Goal: Check status: Check status

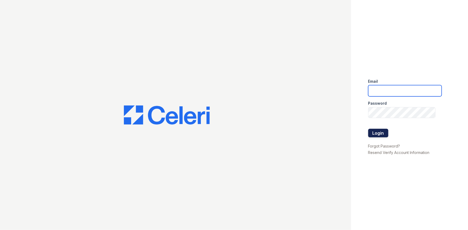
type input "[EMAIL_ADDRESS][DOMAIN_NAME]"
click at [380, 133] on button "Login" at bounding box center [378, 133] width 20 height 9
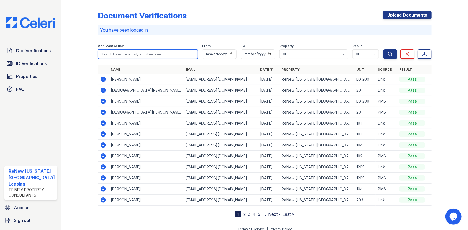
click at [147, 54] on input "search" at bounding box center [148, 54] width 100 height 10
type input "delbridge"
click at [383, 49] on button "Search" at bounding box center [390, 54] width 14 height 10
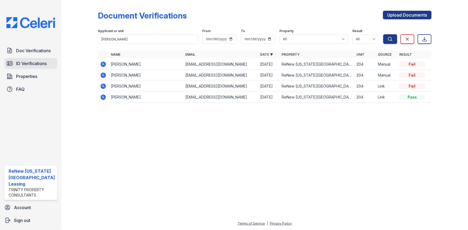
click at [36, 64] on span "ID Verifications" at bounding box center [31, 63] width 31 height 6
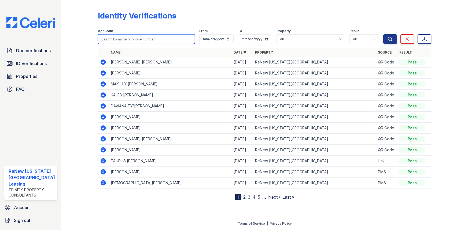
click at [116, 39] on input "search" at bounding box center [146, 39] width 97 height 10
type input "delbridge"
click at [383, 34] on button "Search" at bounding box center [390, 39] width 14 height 10
